Goal: Information Seeking & Learning: Learn about a topic

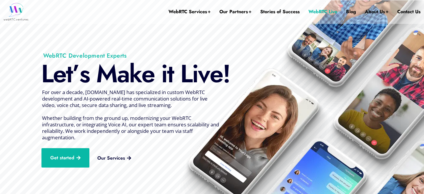
click at [308, 11] on link "WebRTC Live" at bounding box center [322, 11] width 29 height 23
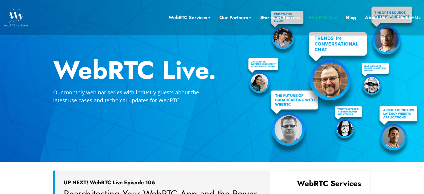
click at [346, 11] on li "Blog" at bounding box center [351, 17] width 10 height 35
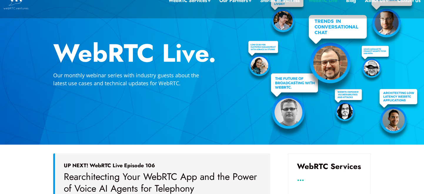
scroll to position [17, 0]
click at [346, 1] on link "Blog" at bounding box center [351, 1] width 10 height 8
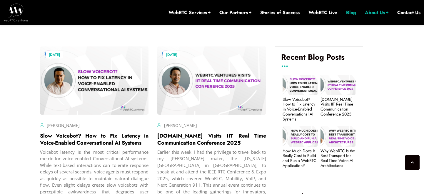
scroll to position [262, 0]
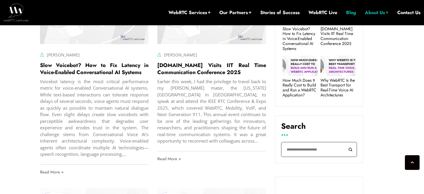
click at [299, 150] on input "Search" at bounding box center [319, 149] width 76 height 15
type input "**********"
click at [343, 142] on button "Search" at bounding box center [349, 149] width 13 height 15
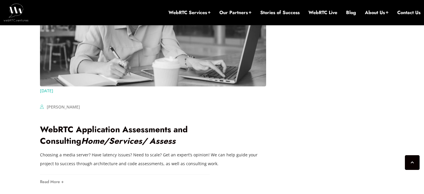
scroll to position [1076, 0]
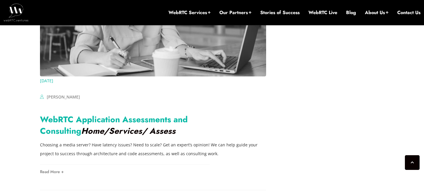
click at [187, 113] on link "WebRTC Application Assessments and Consulting" at bounding box center [113, 124] width 147 height 23
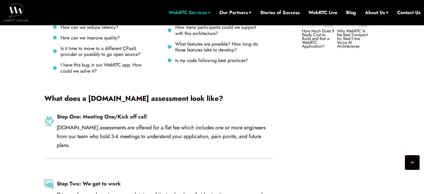
scroll to position [486, 0]
